Goal: Navigation & Orientation: Find specific page/section

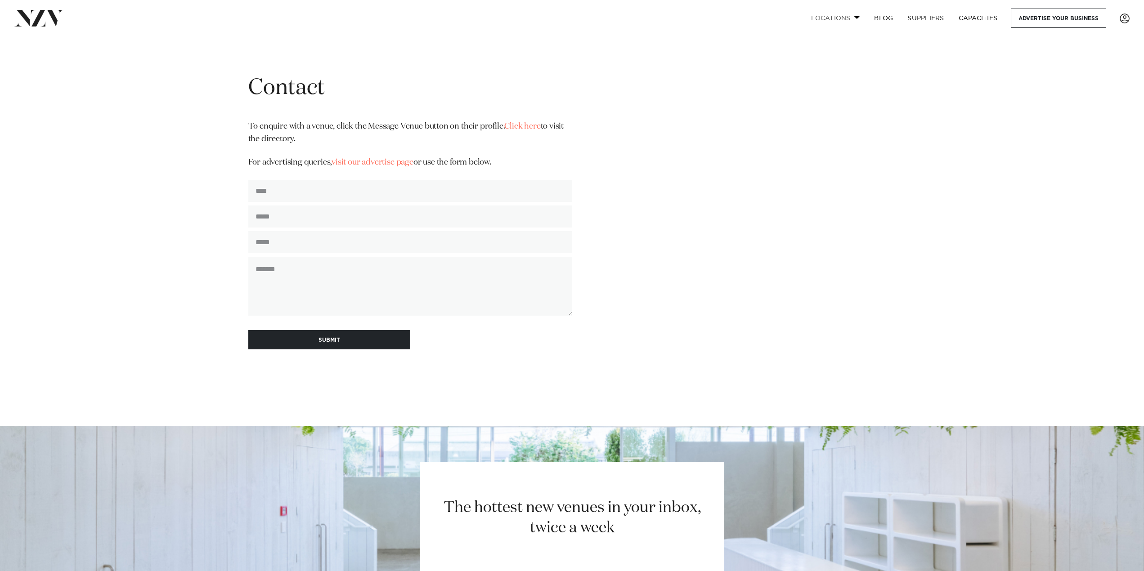
click at [836, 17] on link "Locations" at bounding box center [835, 18] width 63 height 19
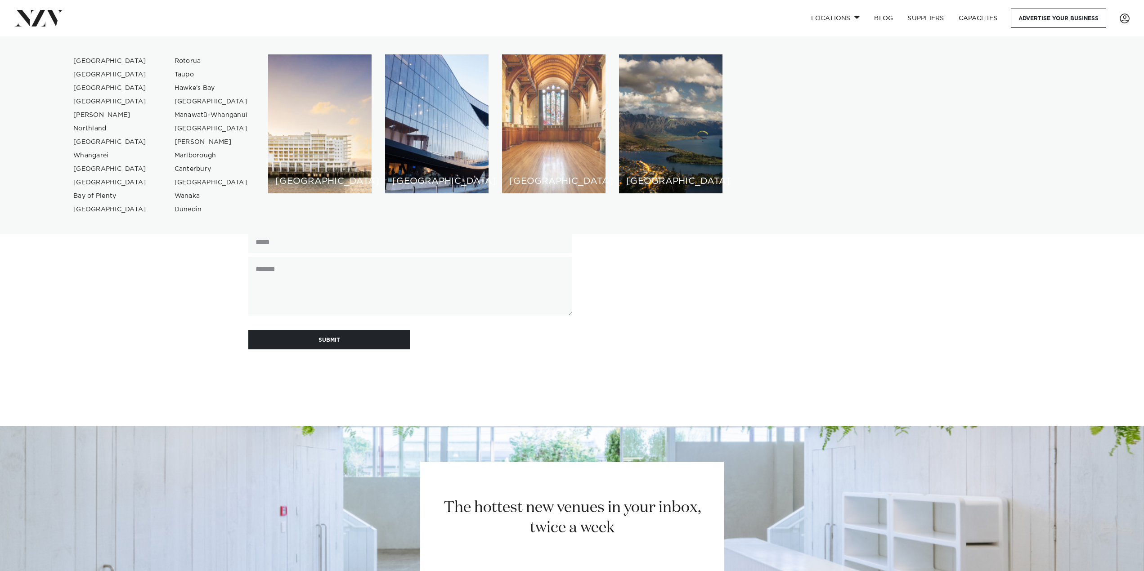
click at [547, 162] on div "[GEOGRAPHIC_DATA]" at bounding box center [553, 123] width 103 height 139
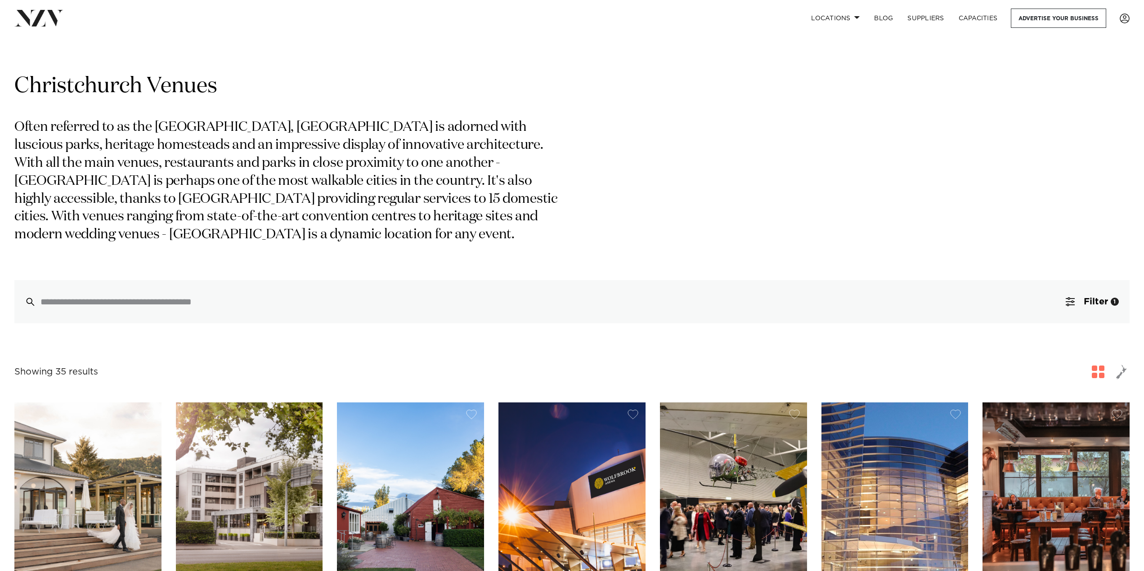
click at [22, 17] on img at bounding box center [38, 18] width 49 height 16
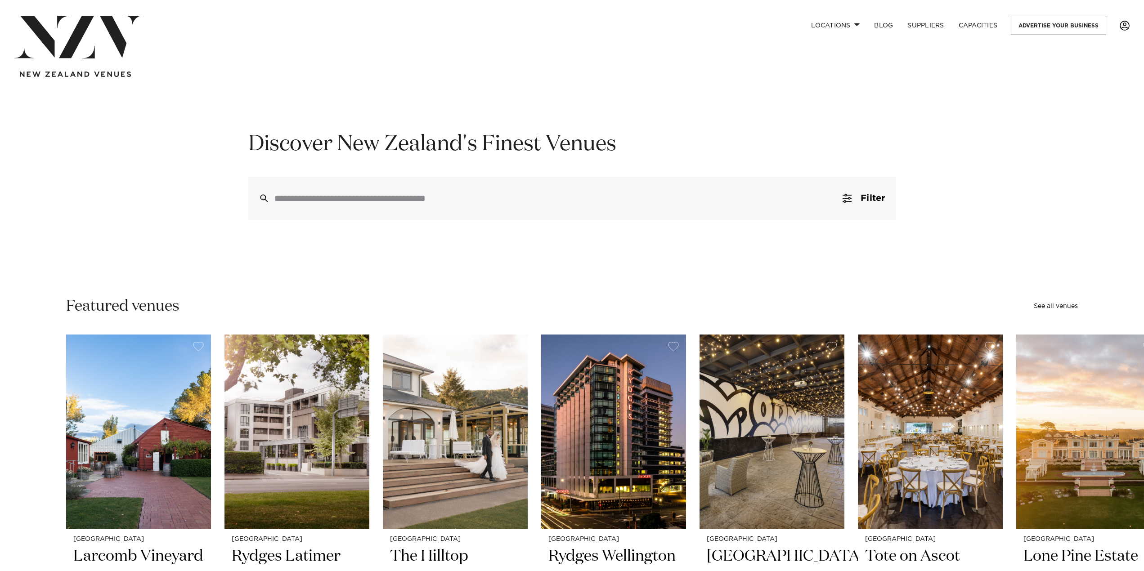
click at [1125, 22] on span at bounding box center [1124, 26] width 10 height 10
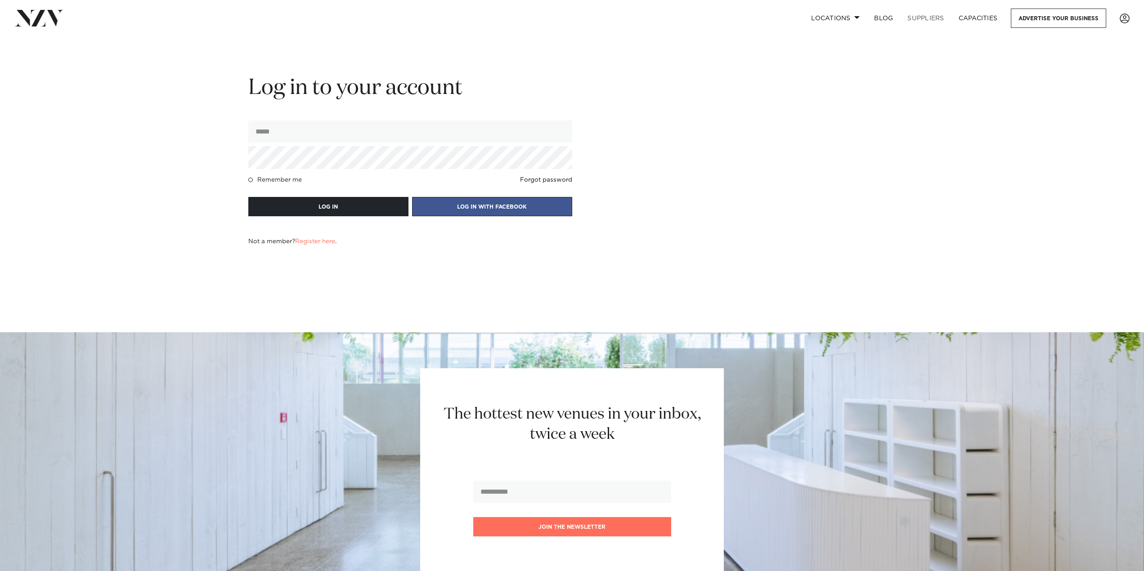
click at [932, 17] on link "SUPPLIERS" at bounding box center [925, 18] width 51 height 19
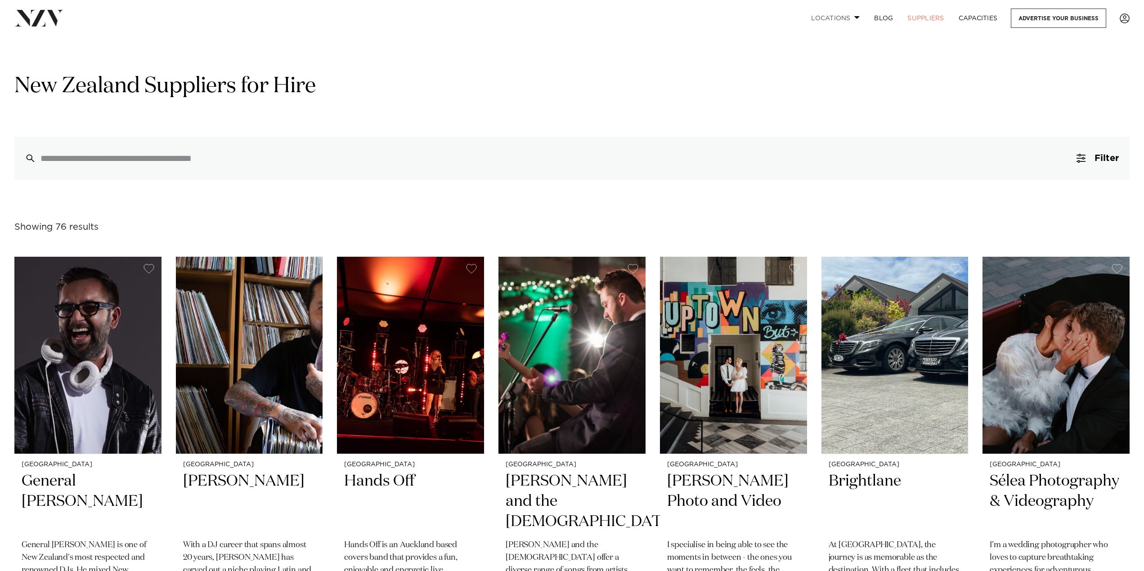
click at [837, 19] on link "Locations" at bounding box center [835, 18] width 63 height 19
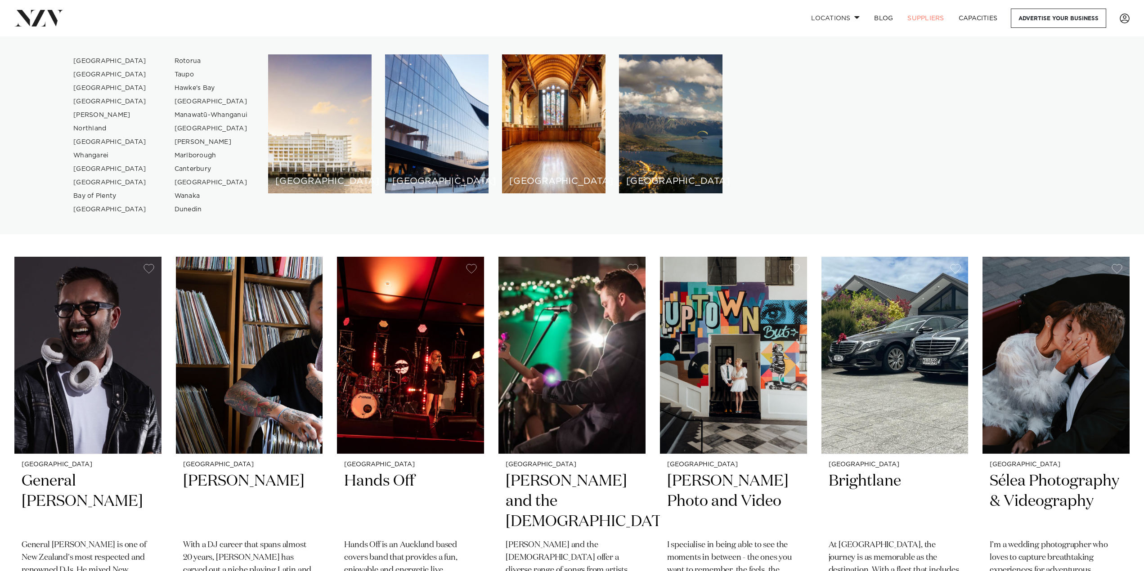
click at [13, 20] on div "Locations Auckland Wellington Christchurch Queenstown Hamilton Northland Bay of…" at bounding box center [571, 18] width 1129 height 19
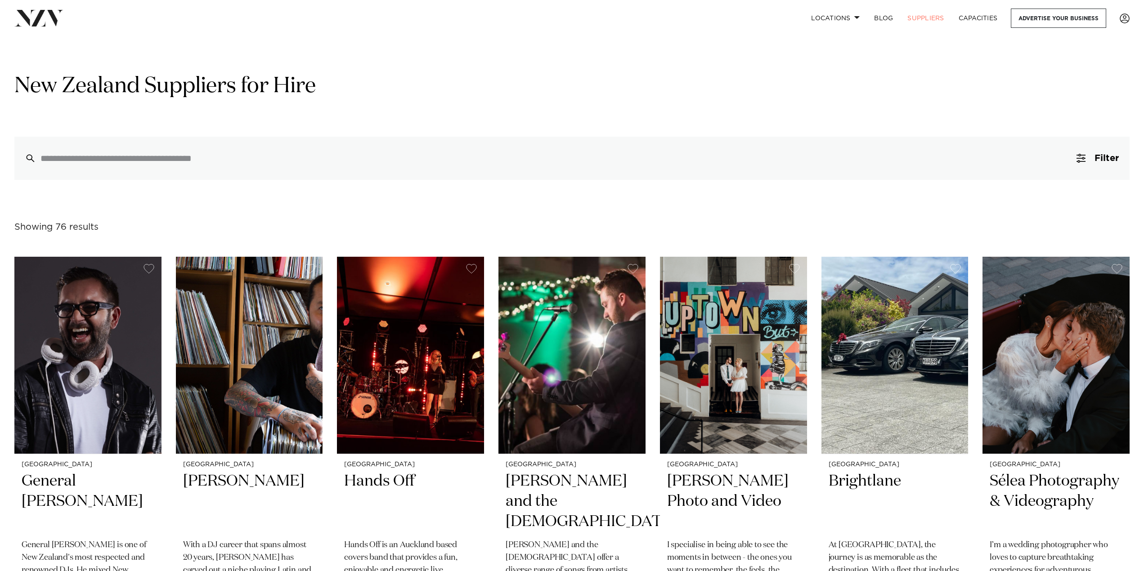
click at [34, 19] on img at bounding box center [38, 18] width 49 height 16
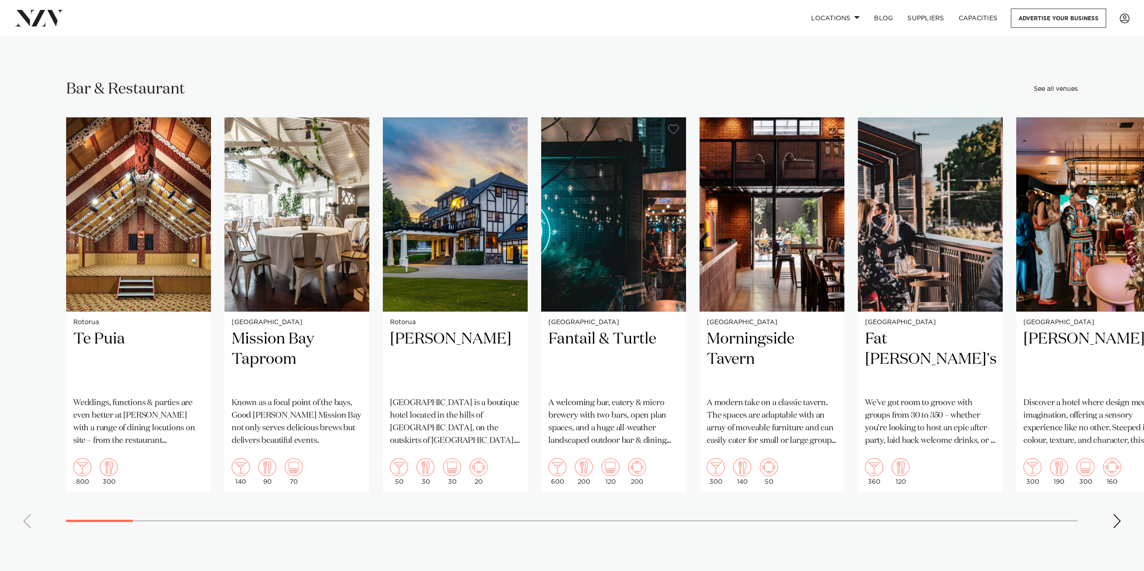
scroll to position [4490, 0]
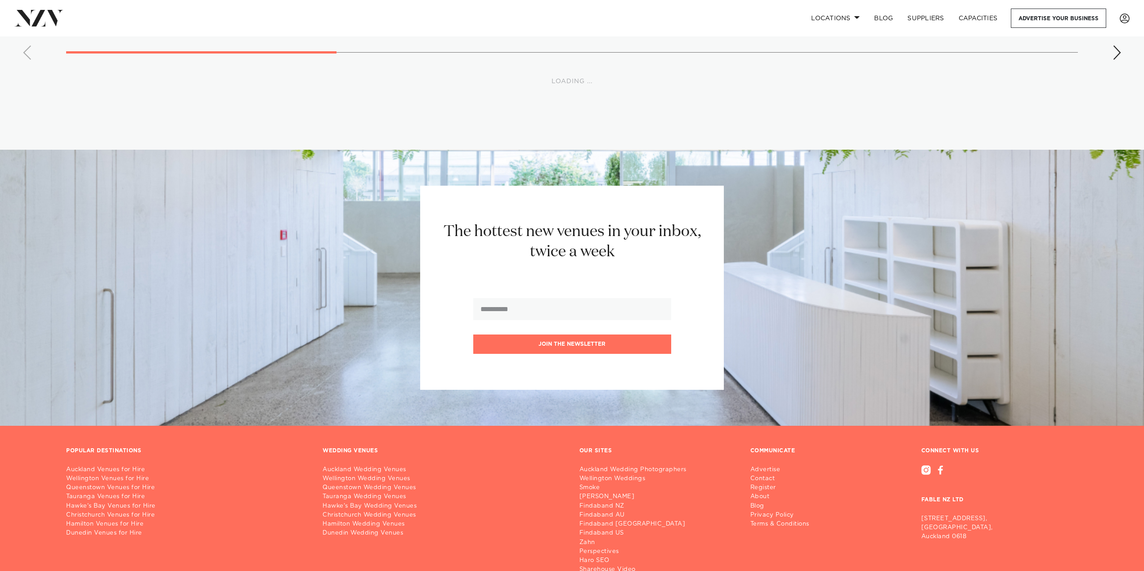
scroll to position [9423, 0]
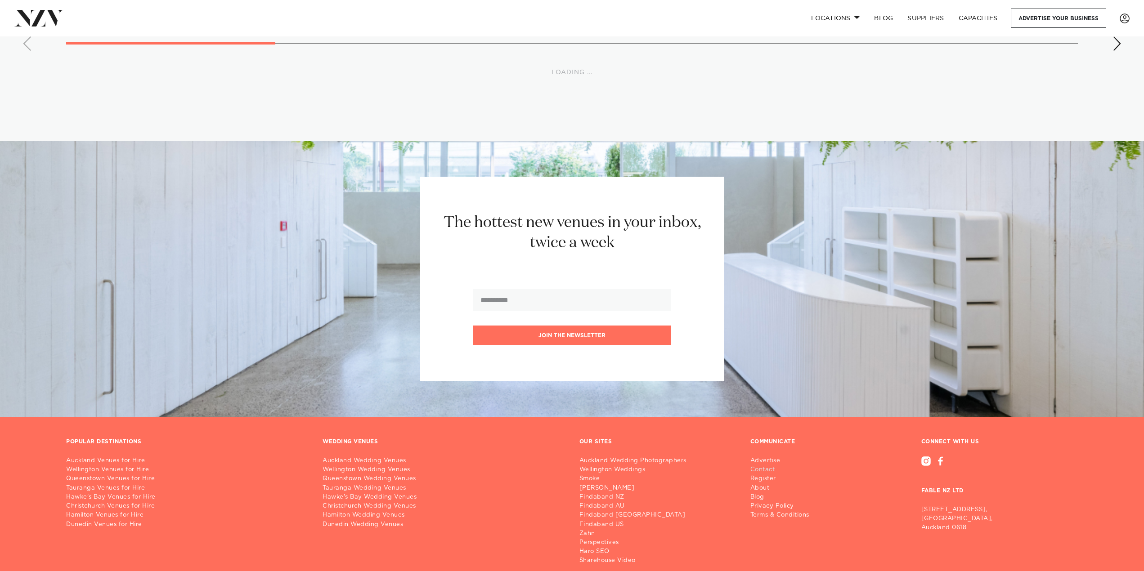
scroll to position [10407, 0]
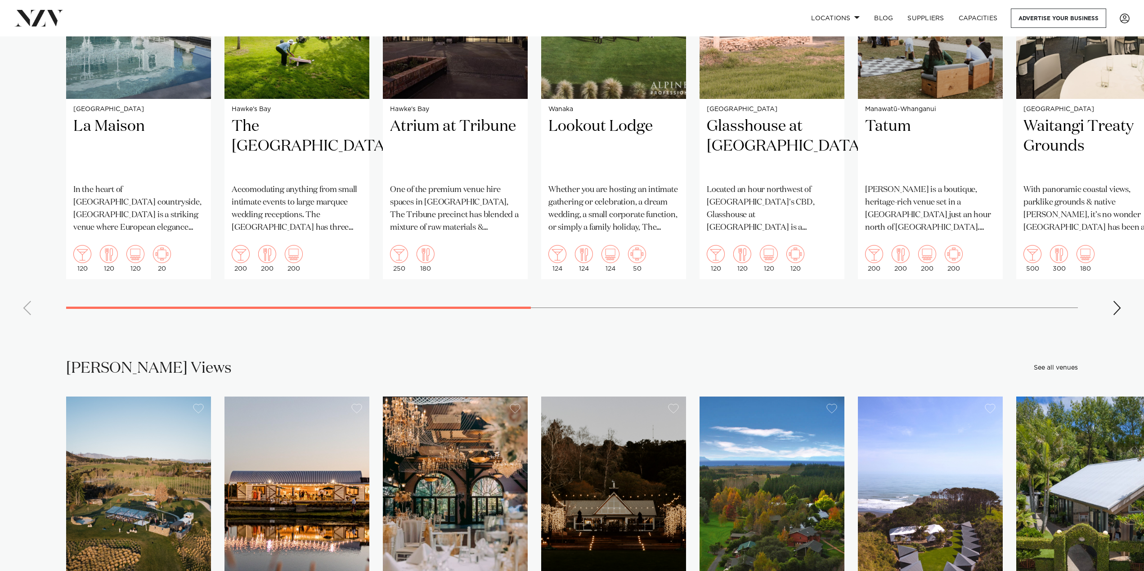
scroll to position [16181, 0]
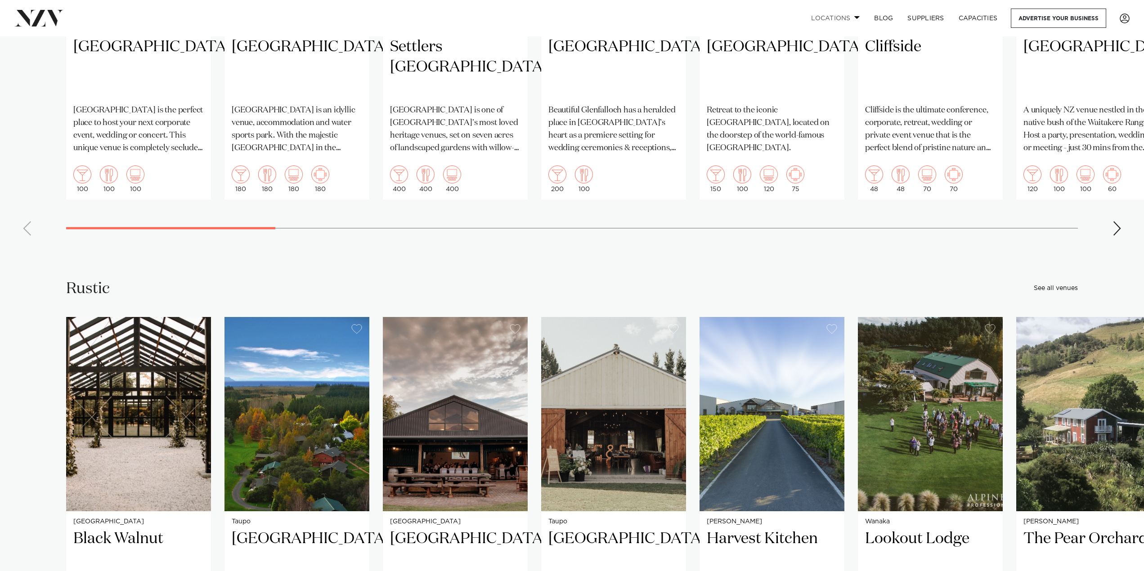
click at [841, 17] on link "Locations" at bounding box center [835, 18] width 63 height 19
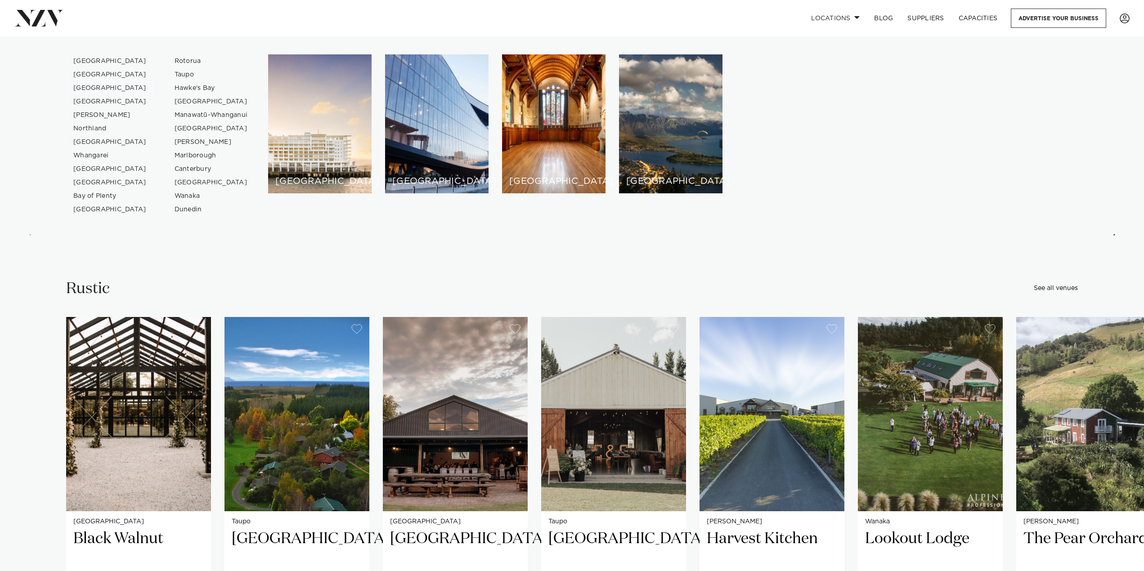
click at [98, 88] on link "[GEOGRAPHIC_DATA]" at bounding box center [110, 87] width 88 height 13
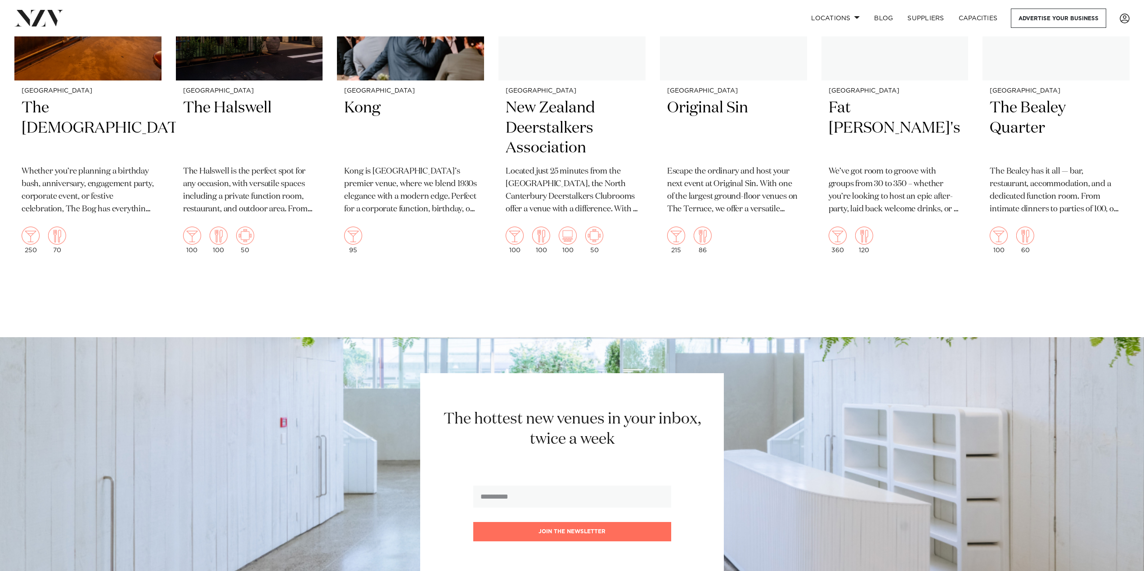
scroll to position [2348, 0]
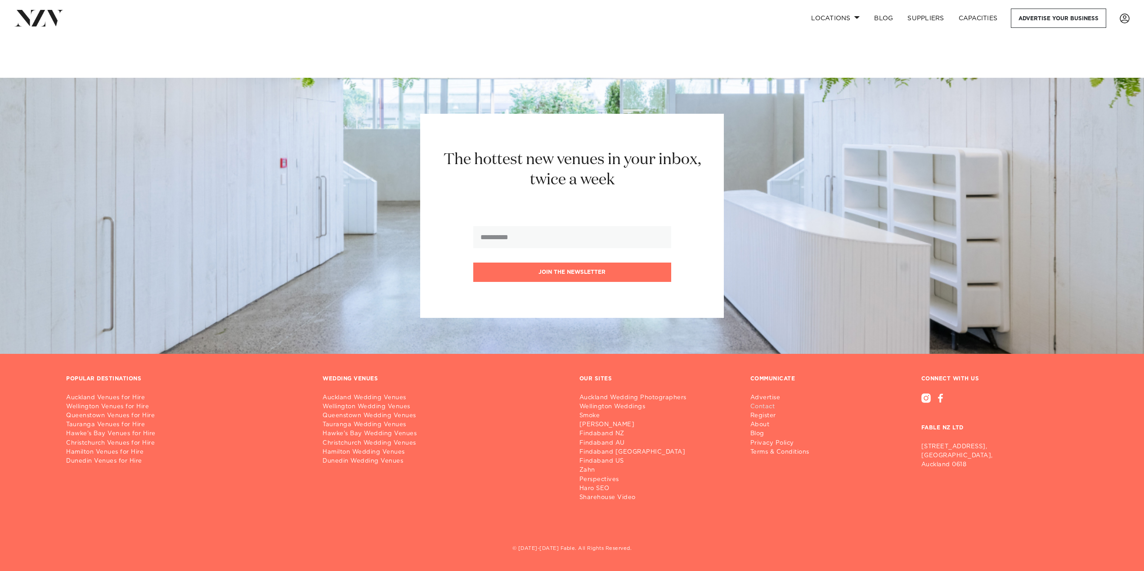
click at [763, 407] on link "Contact" at bounding box center [783, 406] width 66 height 9
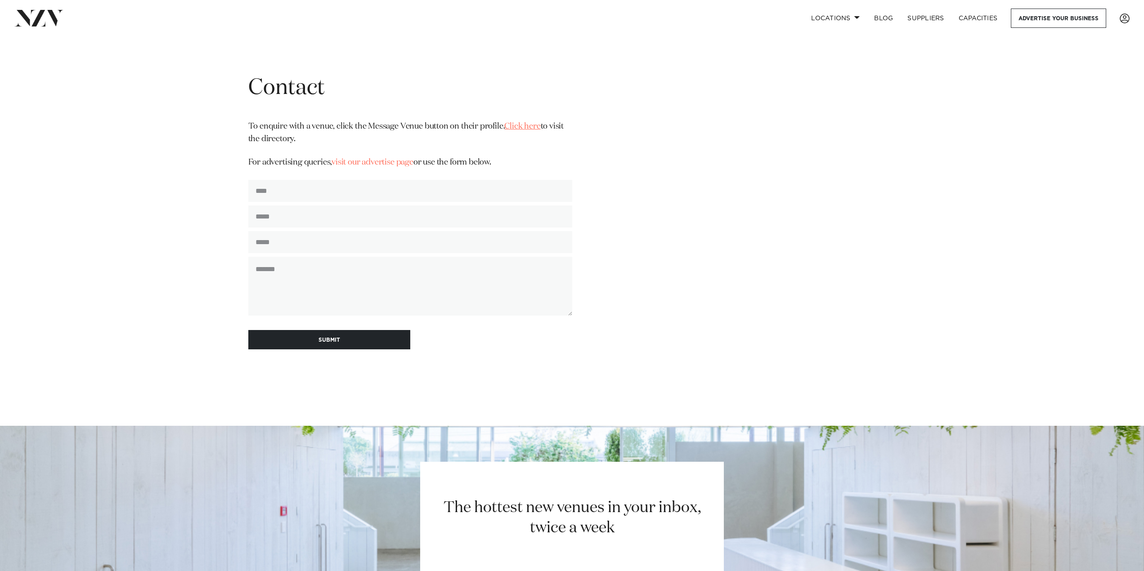
click at [519, 125] on link "Click here" at bounding box center [522, 126] width 36 height 8
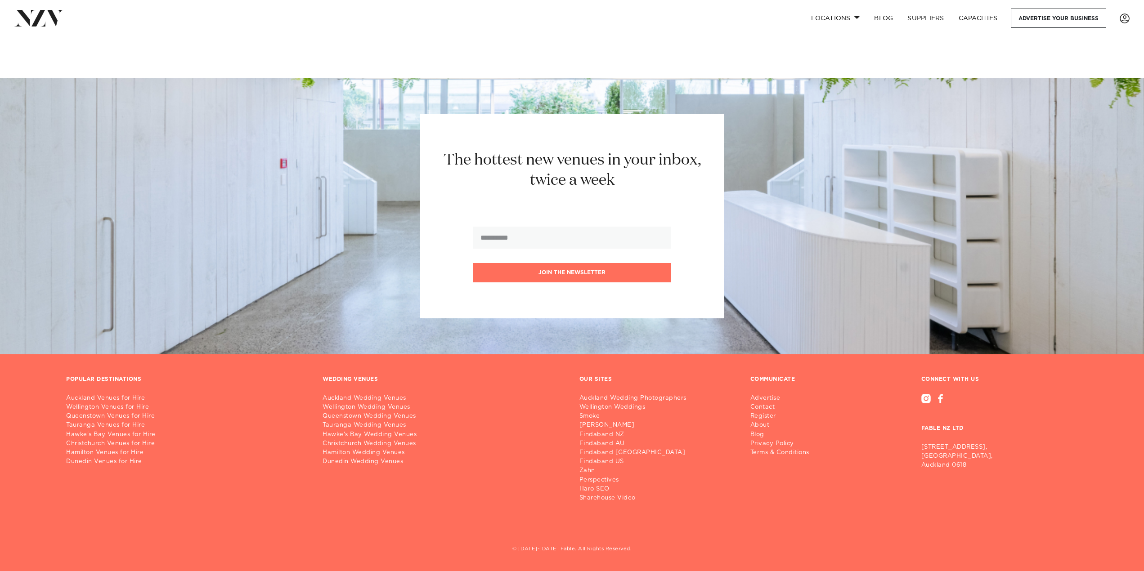
scroll to position [74, 0]
click at [763, 452] on link "Terms & Conditions" at bounding box center [783, 451] width 66 height 9
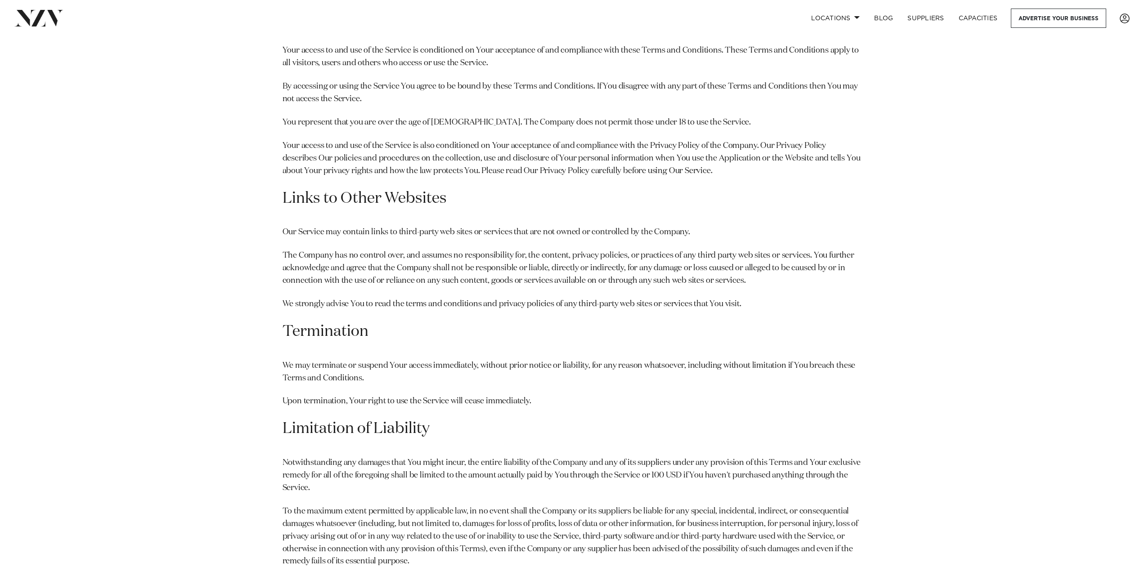
scroll to position [630, 0]
